Goal: Task Accomplishment & Management: Complete application form

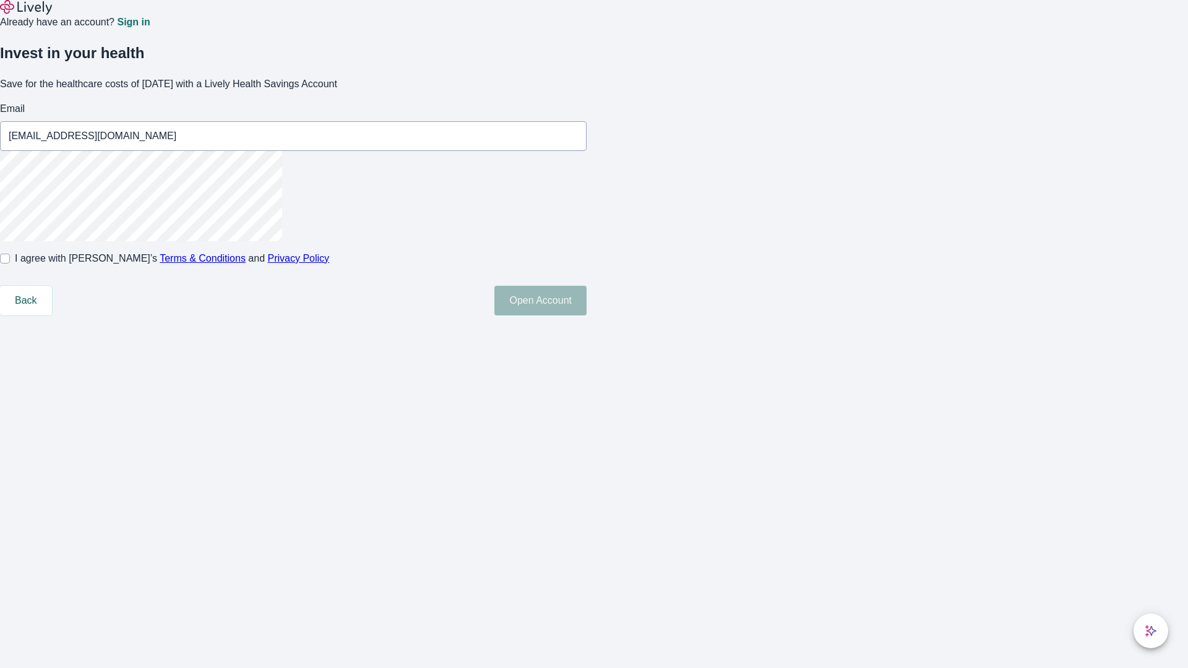
click at [10, 264] on input "I agree with Lively’s Terms & Conditions and Privacy Policy" at bounding box center [5, 259] width 10 height 10
checkbox input "true"
click at [587, 316] on button "Open Account" at bounding box center [540, 301] width 92 height 30
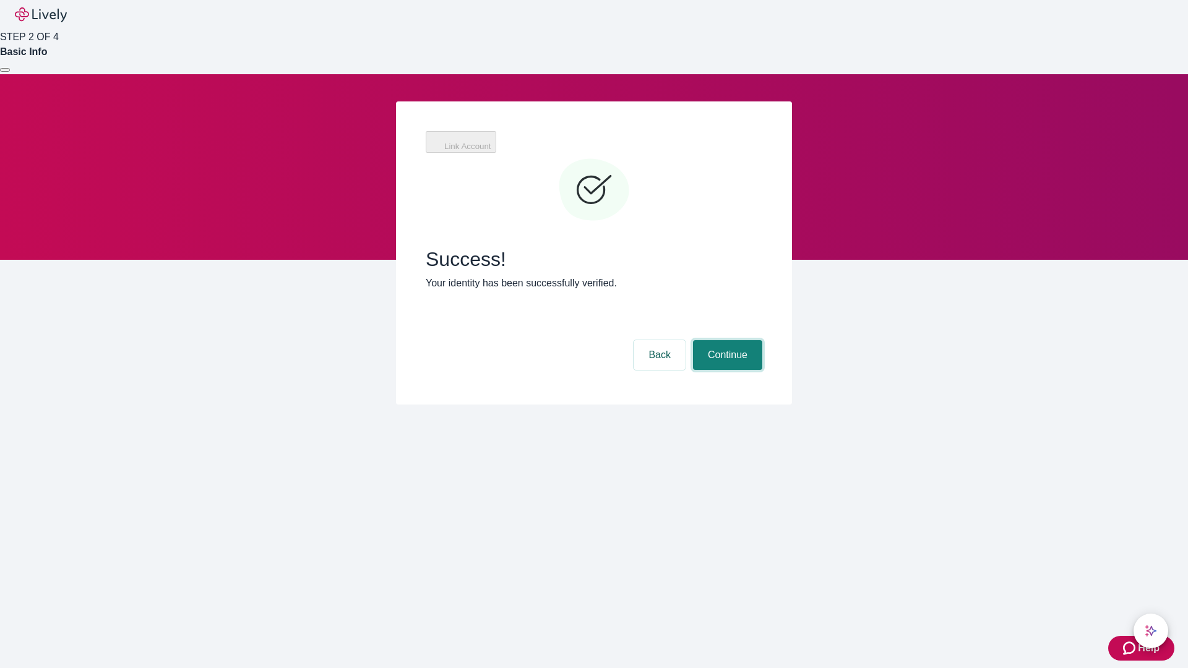
click at [726, 340] on button "Continue" at bounding box center [727, 355] width 69 height 30
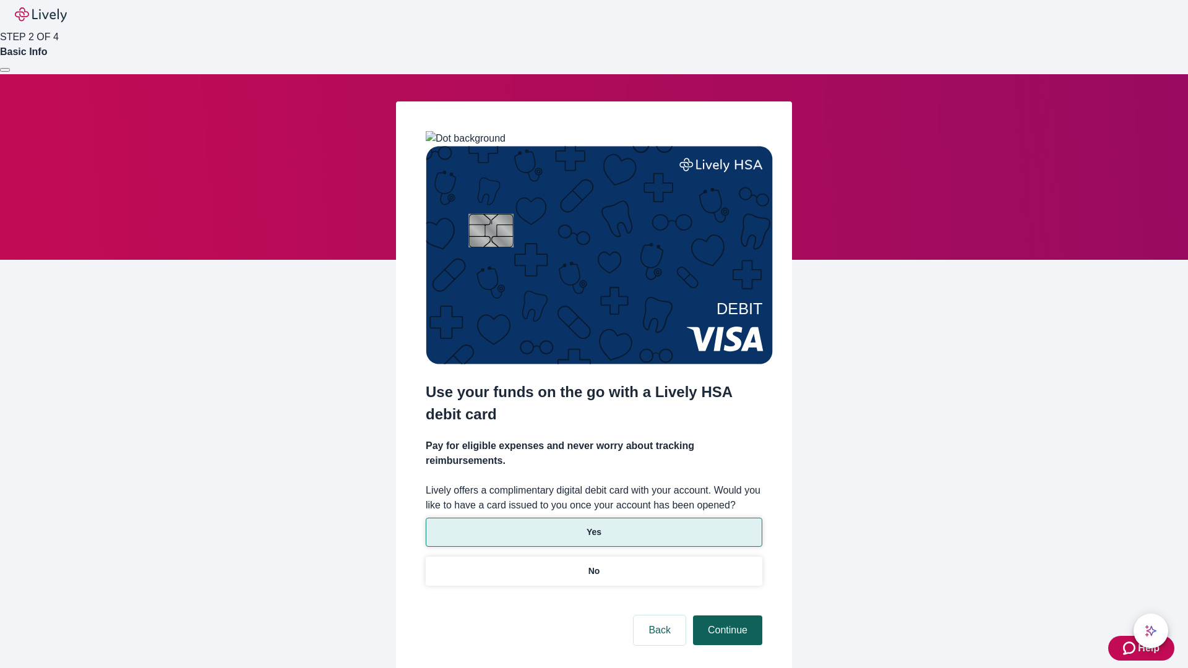
click at [593, 526] on p "Yes" at bounding box center [594, 532] width 15 height 13
click at [726, 616] on button "Continue" at bounding box center [727, 631] width 69 height 30
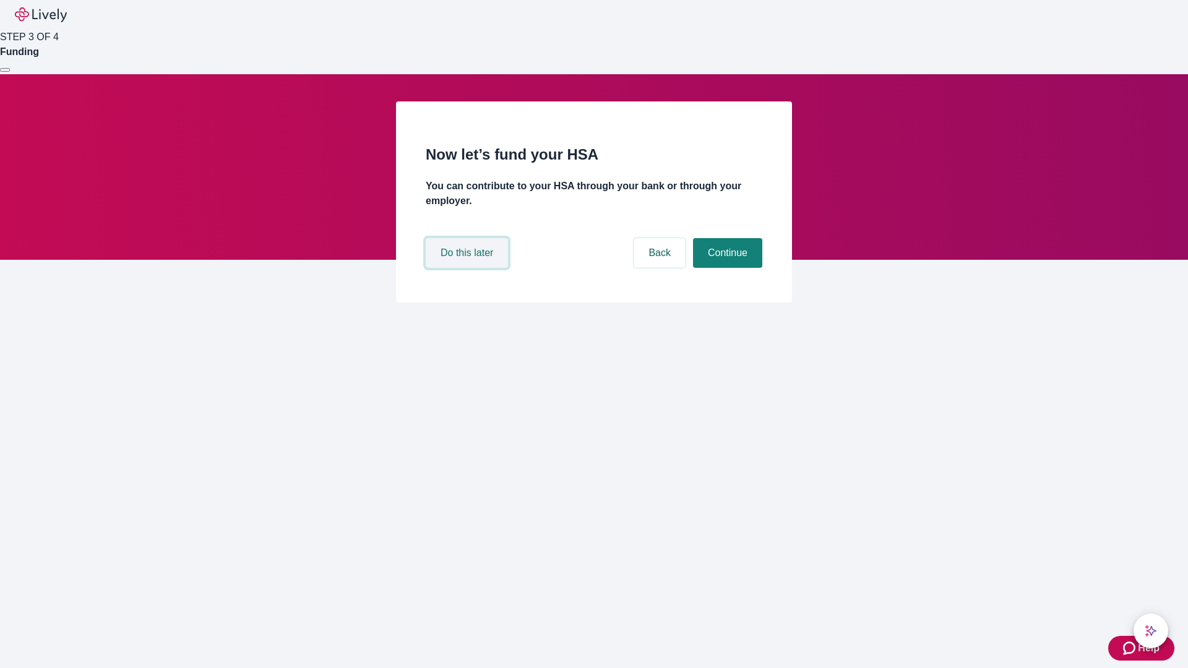
click at [468, 268] on button "Do this later" at bounding box center [467, 253] width 82 height 30
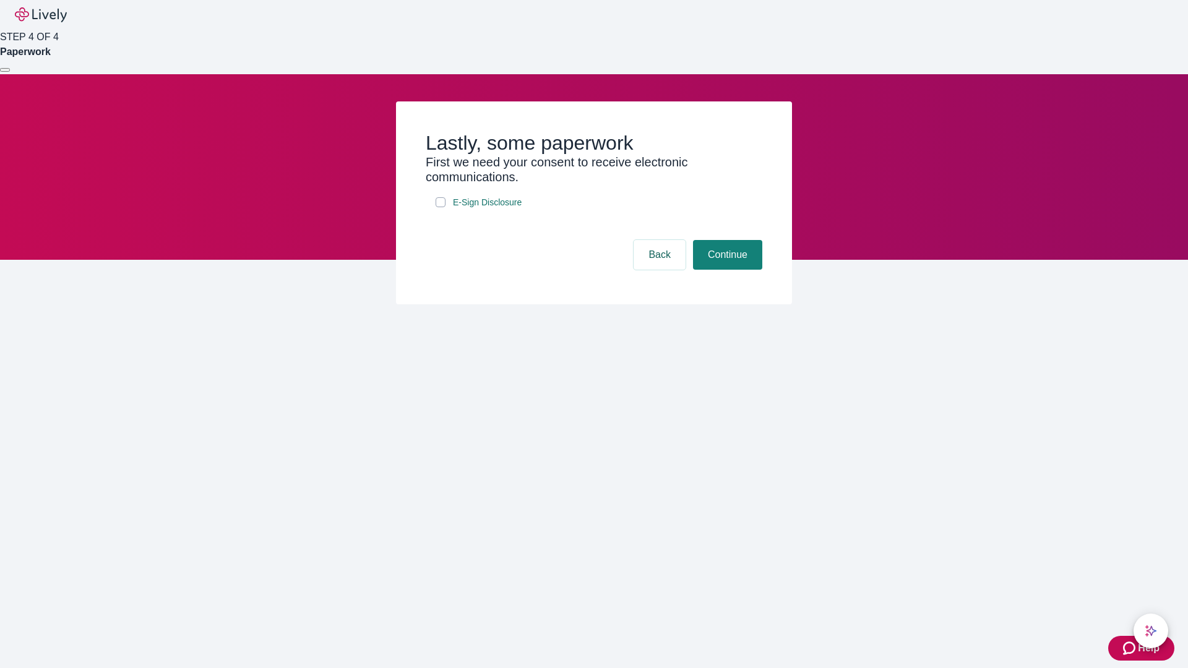
click at [441, 207] on input "E-Sign Disclosure" at bounding box center [441, 202] width 10 height 10
checkbox input "true"
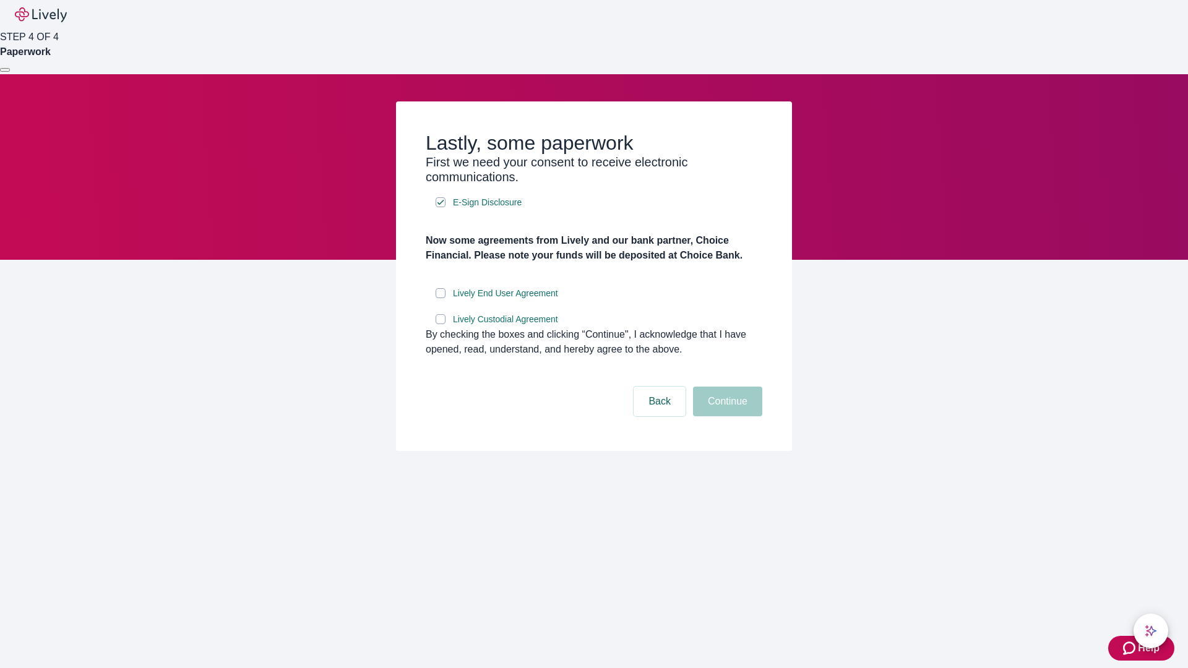
click at [441, 298] on input "Lively End User Agreement" at bounding box center [441, 293] width 10 height 10
checkbox input "true"
click at [441, 324] on input "Lively Custodial Agreement" at bounding box center [441, 319] width 10 height 10
checkbox input "true"
click at [726, 416] on button "Continue" at bounding box center [727, 402] width 69 height 30
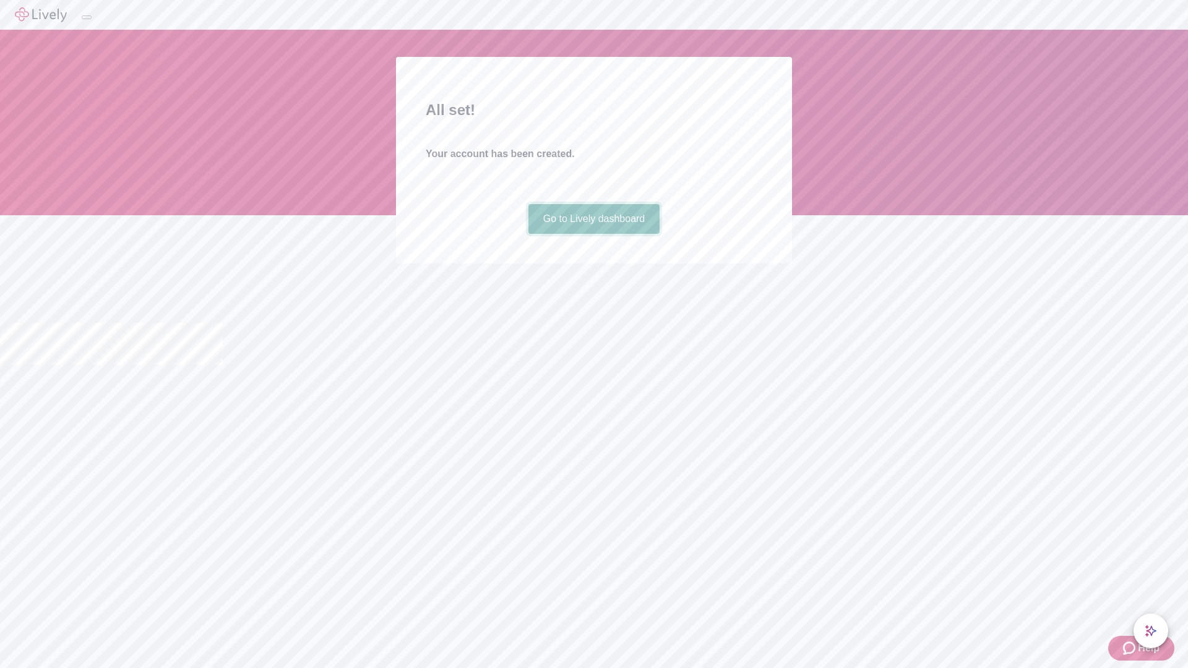
click at [593, 234] on link "Go to Lively dashboard" at bounding box center [594, 219] width 132 height 30
